Goal: Find specific page/section: Find specific page/section

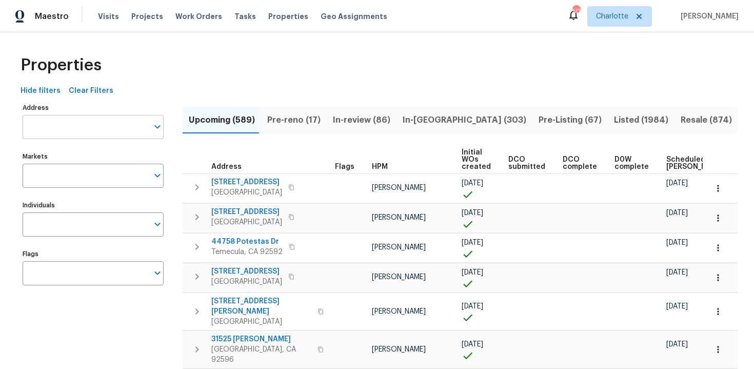
click at [100, 125] on input "Address" at bounding box center [86, 127] width 126 height 24
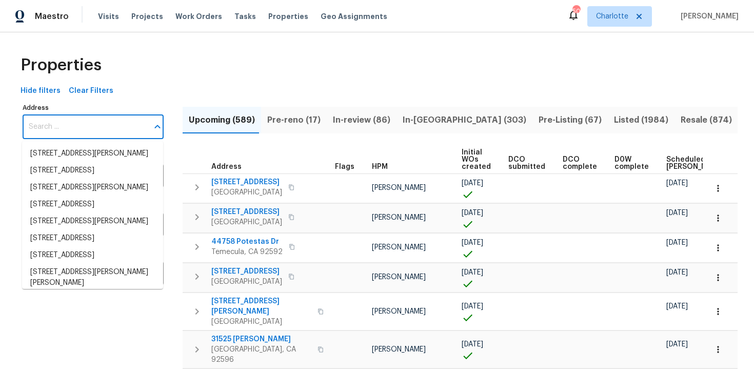
paste input "[STREET_ADDRESS]"
type input "[STREET_ADDRESS]"
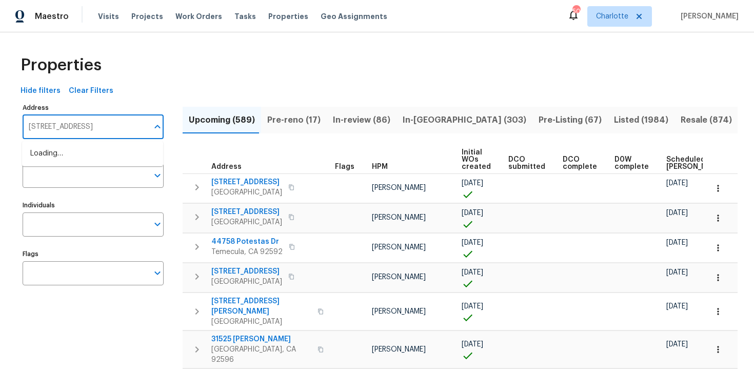
scroll to position [0, 6]
click at [101, 150] on li "[STREET_ADDRESS]" at bounding box center [92, 153] width 141 height 17
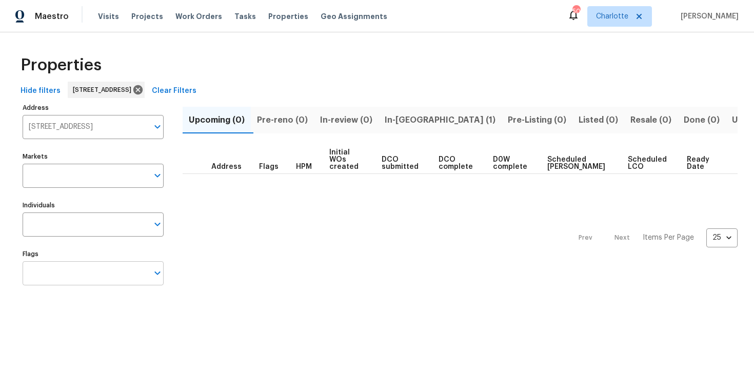
click at [100, 278] on input "Flags" at bounding box center [86, 273] width 126 height 24
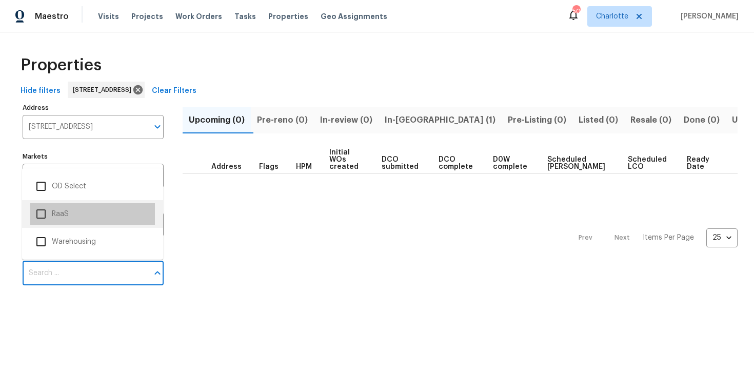
click at [82, 215] on li "RaaS" at bounding box center [92, 214] width 125 height 22
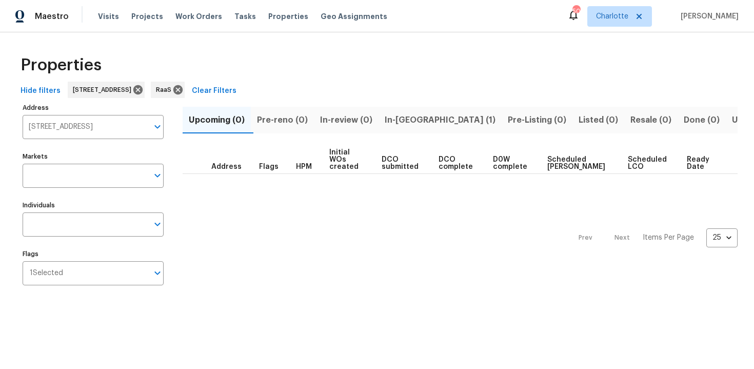
click at [425, 127] on span "In-[GEOGRAPHIC_DATA] (1)" at bounding box center [440, 120] width 111 height 14
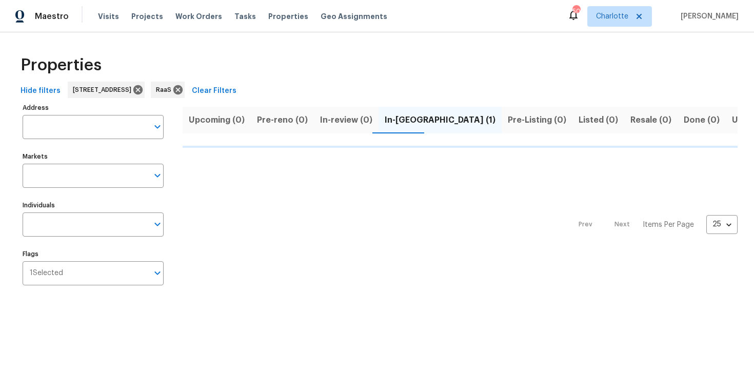
type input "[STREET_ADDRESS]"
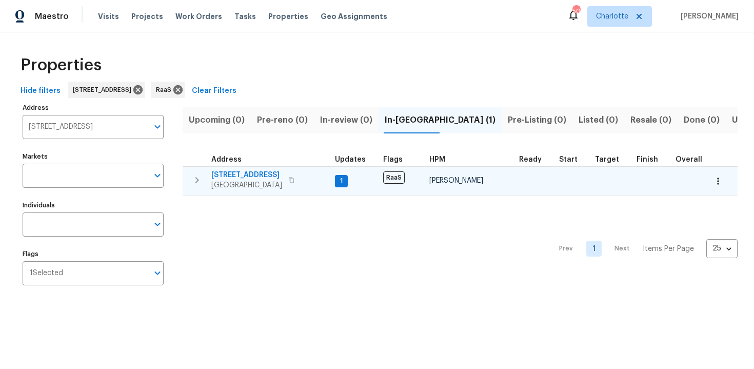
click at [297, 183] on div "[STREET_ADDRESS]" at bounding box center [268, 180] width 115 height 21
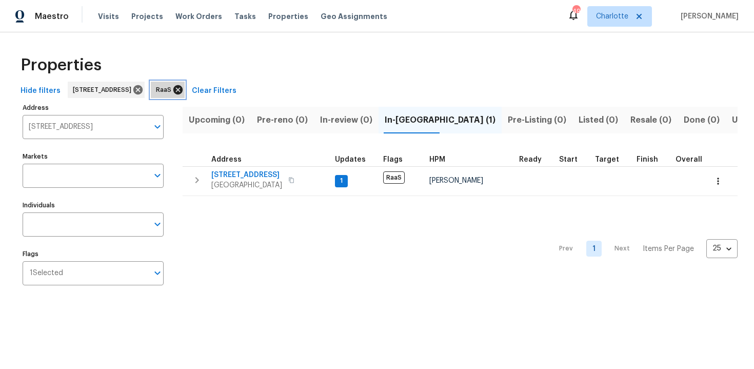
click at [183, 89] on icon at bounding box center [177, 89] width 9 height 9
click at [143, 92] on icon at bounding box center [137, 89] width 9 height 9
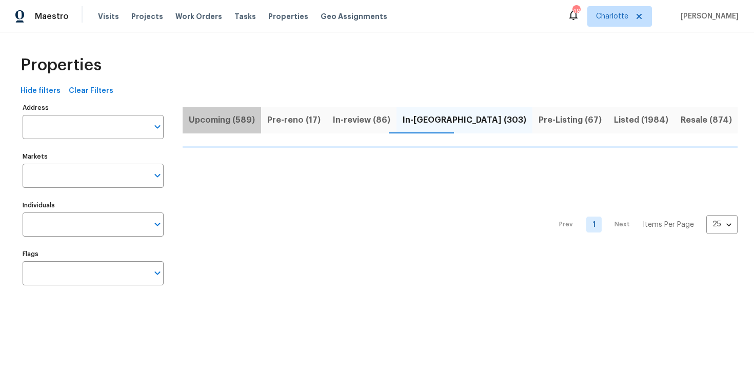
click at [223, 125] on span "Upcoming (589)" at bounding box center [222, 120] width 66 height 14
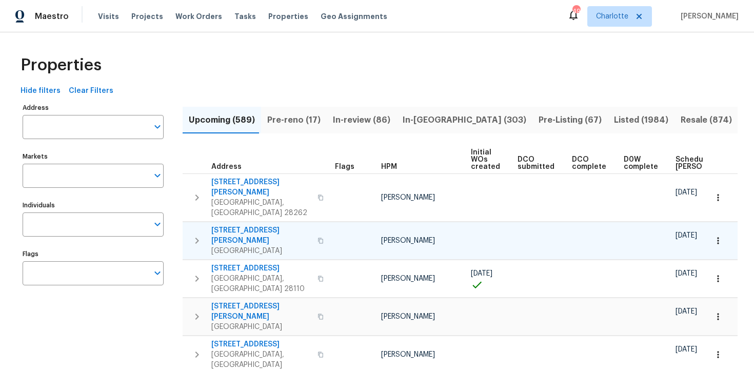
scroll to position [0, 108]
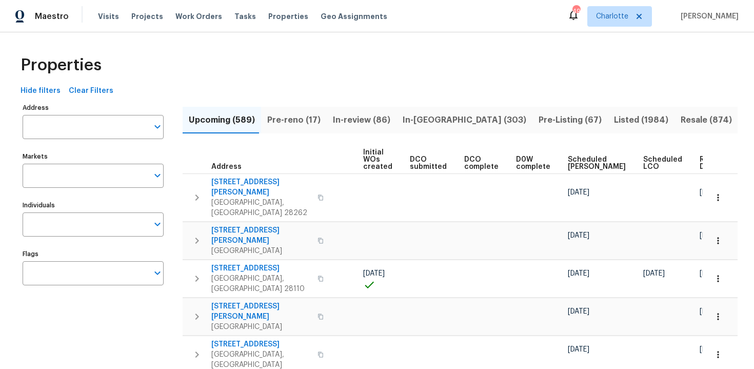
click at [700, 157] on span "Ready Date" at bounding box center [711, 163] width 23 height 14
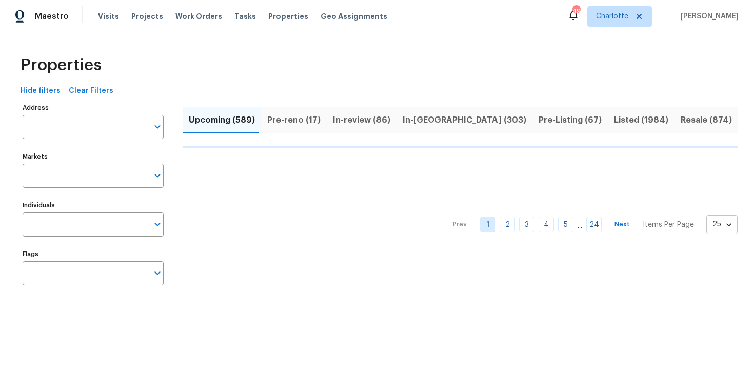
click at [720, 218] on body "Maestro Visits Projects Work Orders Tasks Properties Geo Assignments 49 [PERSON…" at bounding box center [377, 156] width 754 height 312
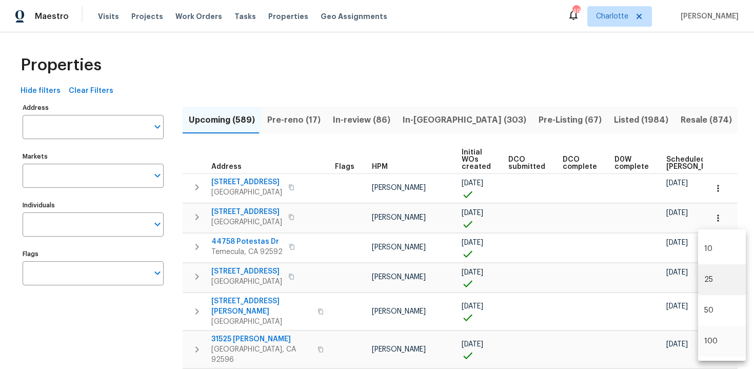
click at [712, 331] on li "100" at bounding box center [722, 341] width 48 height 31
type input "100"
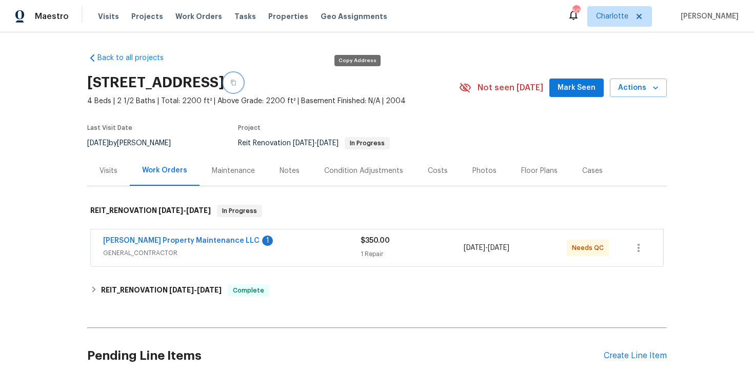
click at [236, 83] on icon "button" at bounding box center [233, 82] width 6 height 6
click at [236, 83] on icon "button" at bounding box center [233, 83] width 5 height 6
click at [236, 81] on icon "button" at bounding box center [233, 82] width 6 height 6
